Goal: Transaction & Acquisition: Purchase product/service

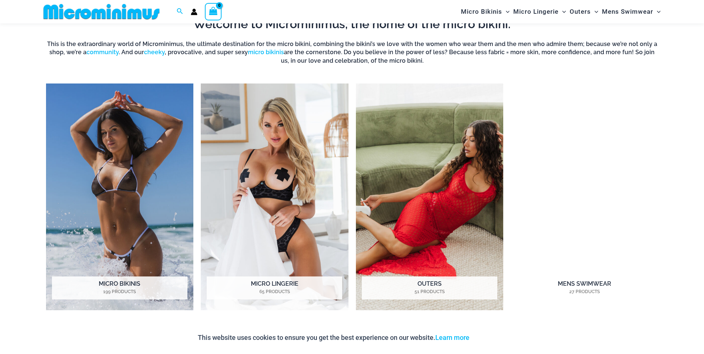
scroll to position [662, 0]
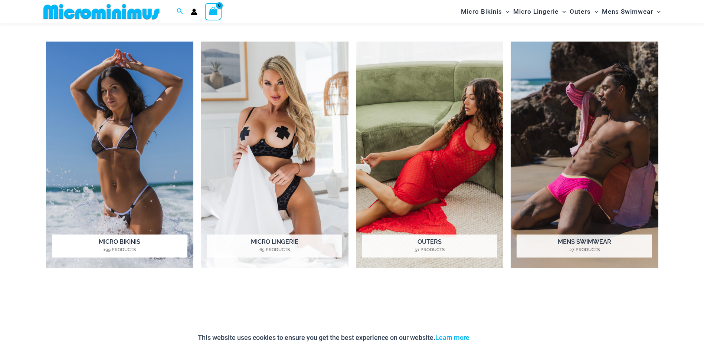
click at [119, 246] on h2 "Micro Bikinis 199 Products" at bounding box center [119, 245] width 135 height 23
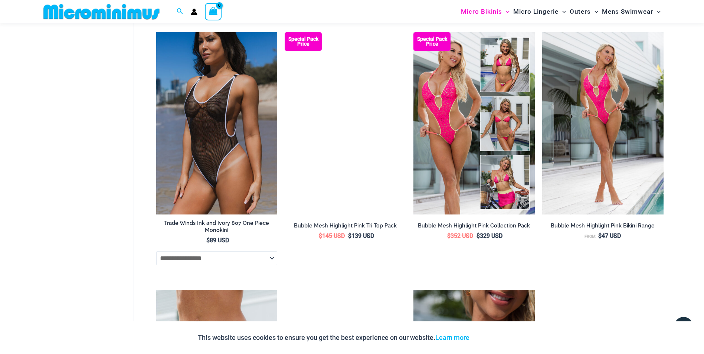
scroll to position [1480, 0]
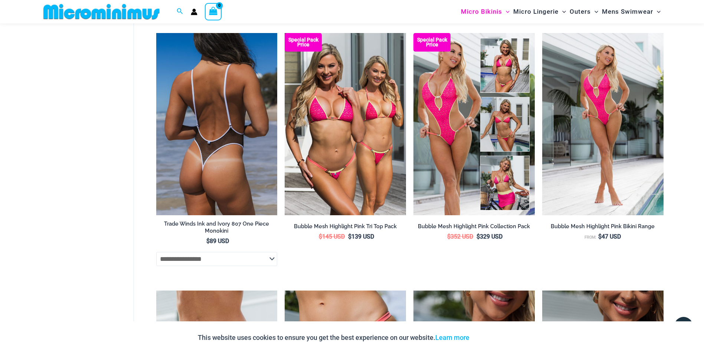
click at [207, 156] on img at bounding box center [216, 124] width 121 height 182
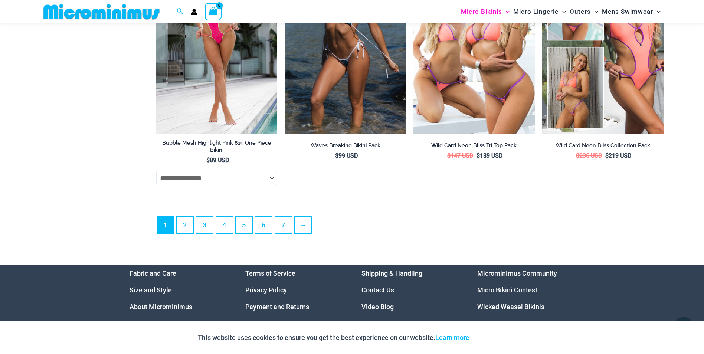
scroll to position [2167, 0]
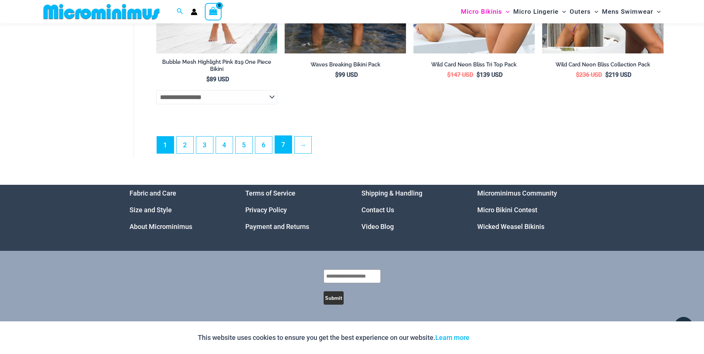
click at [280, 144] on link "7" at bounding box center [283, 144] width 17 height 17
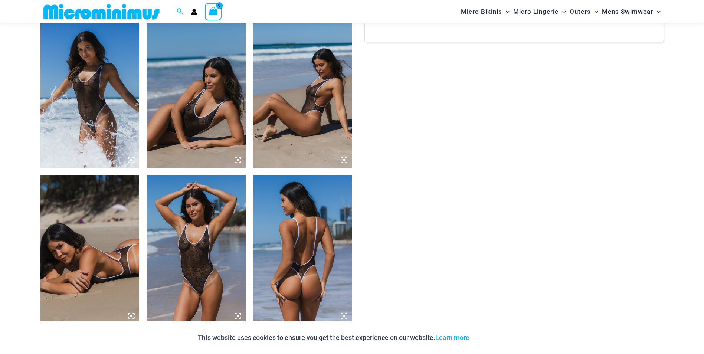
scroll to position [779, 0]
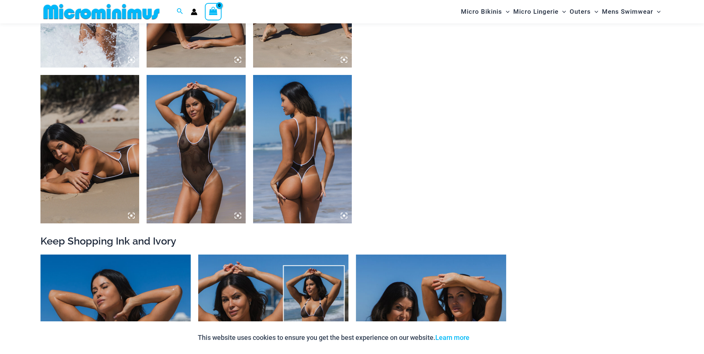
click at [202, 167] on img at bounding box center [196, 149] width 99 height 148
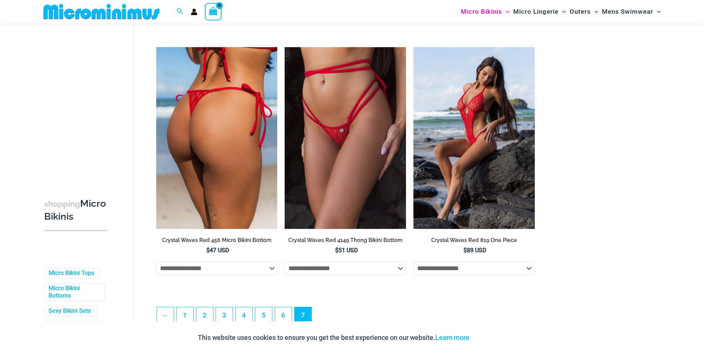
scroll to position [291, 0]
